Goal: Transaction & Acquisition: Purchase product/service

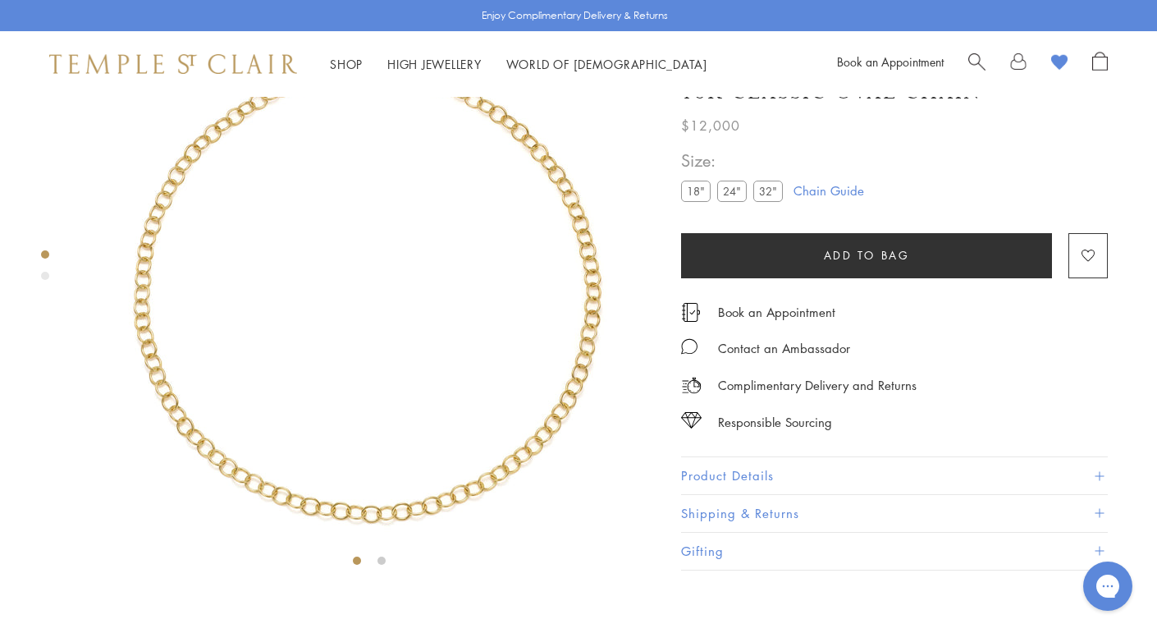
click at [763, 202] on label "32"" at bounding box center [769, 191] width 30 height 21
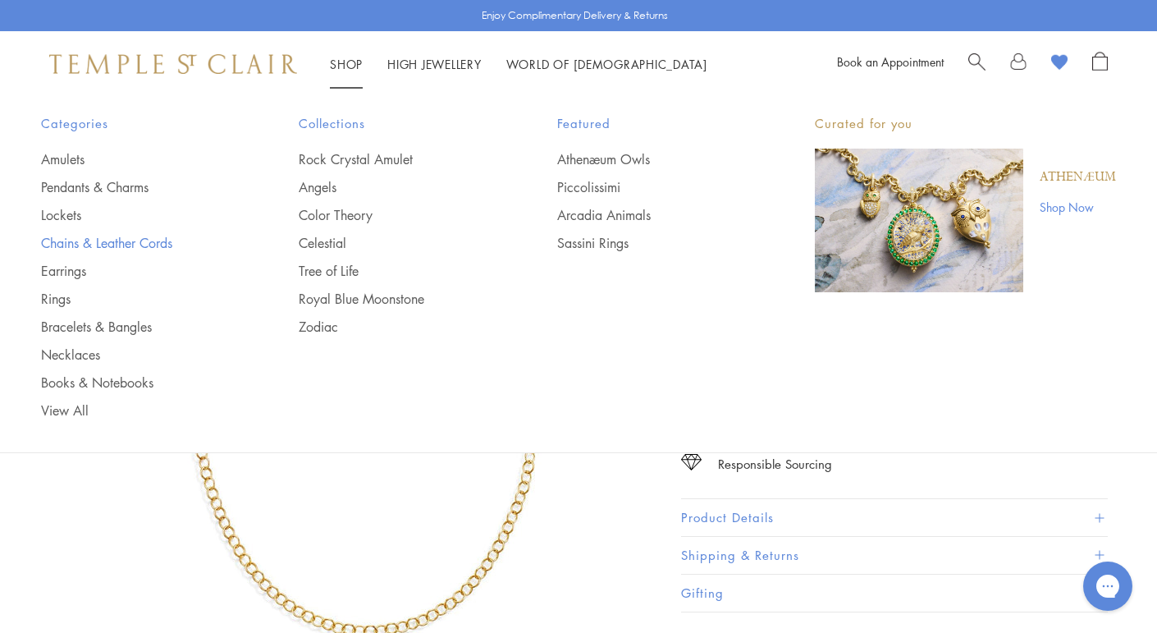
click at [144, 235] on link "Chains & Leather Cords" at bounding box center [137, 243] width 192 height 18
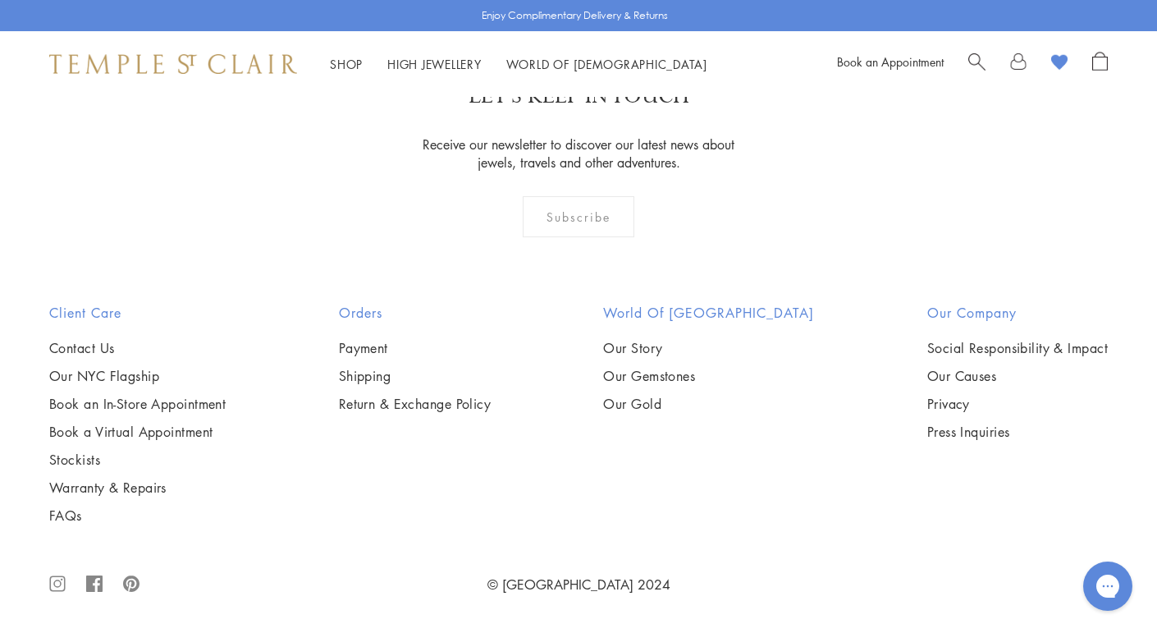
scroll to position [1936, 0]
click at [0, 0] on img at bounding box center [0, 0] width 0 height 0
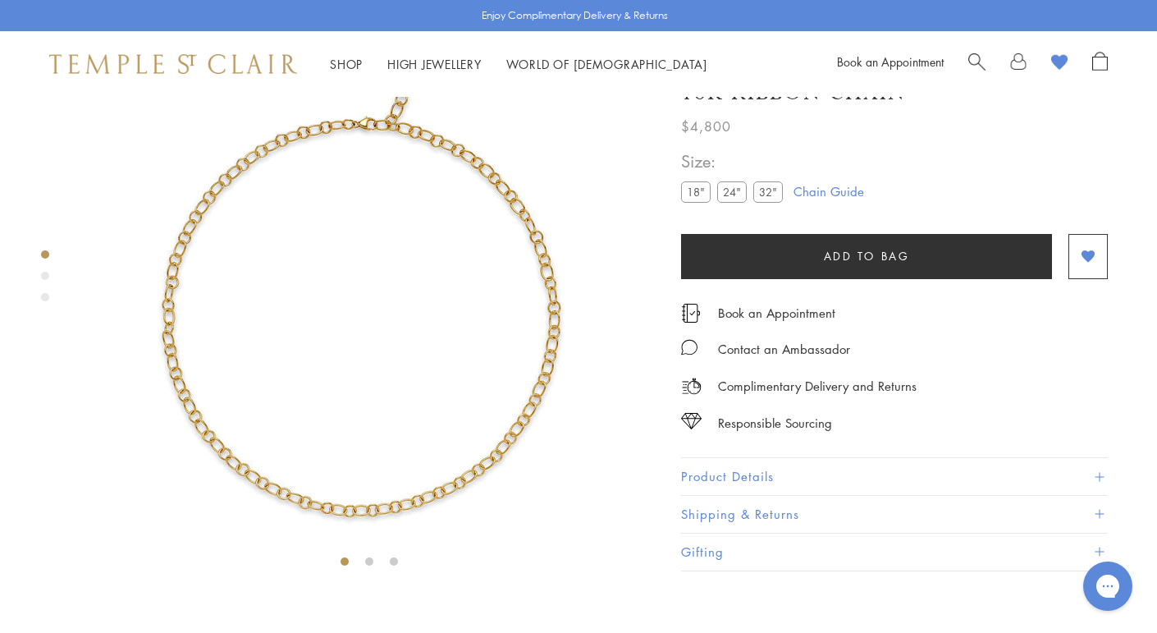
scroll to position [97, 0]
click at [777, 202] on label "32"" at bounding box center [769, 191] width 30 height 21
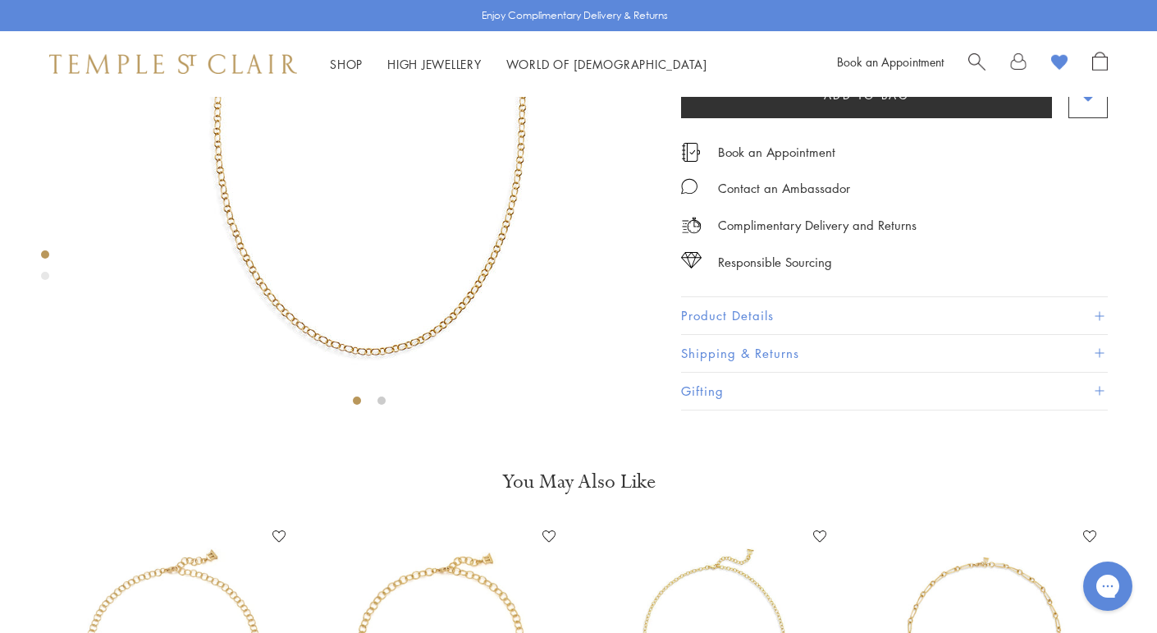
scroll to position [258, 0]
click at [726, 41] on label "24"" at bounding box center [732, 31] width 30 height 21
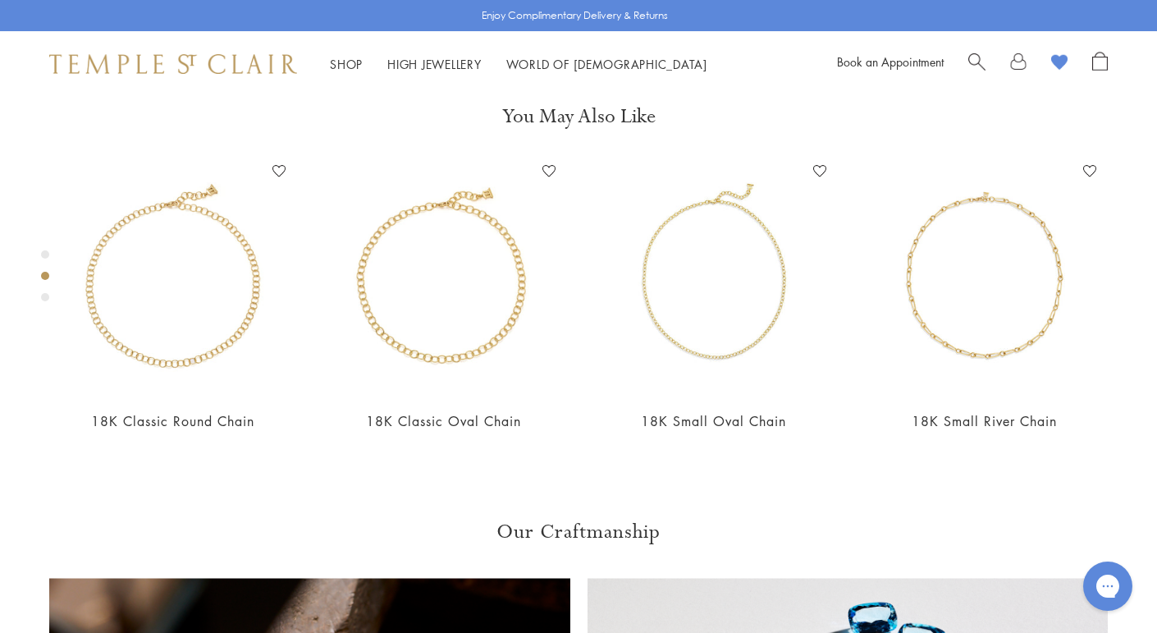
scroll to position [644, 0]
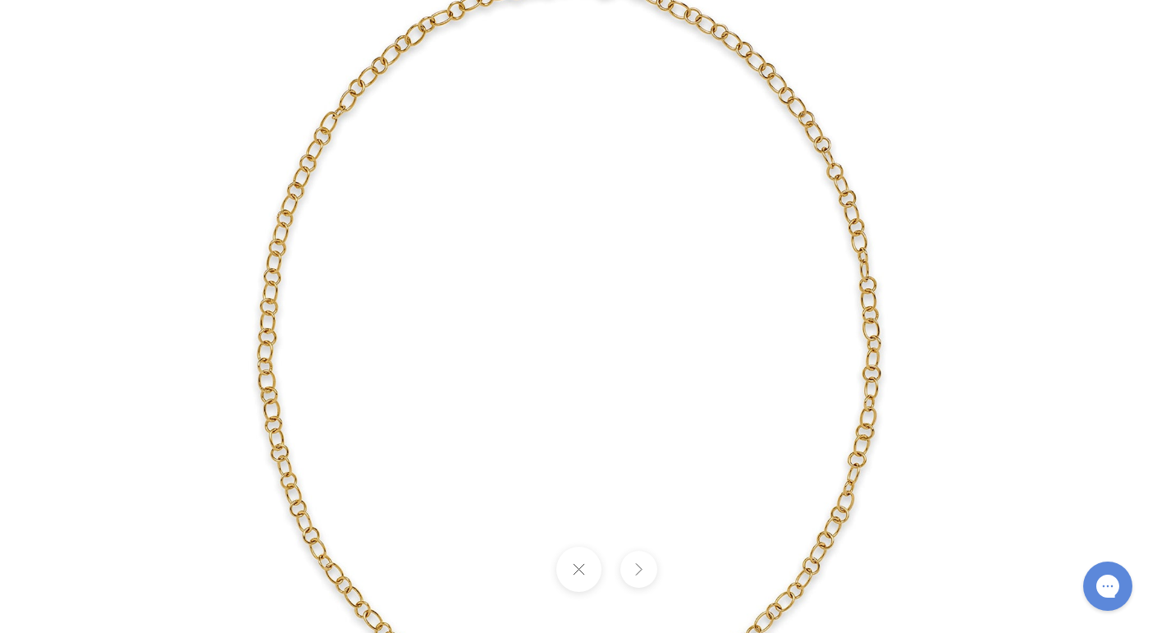
click at [639, 575] on button at bounding box center [638, 569] width 37 height 37
